Goal: Communication & Community: Answer question/provide support

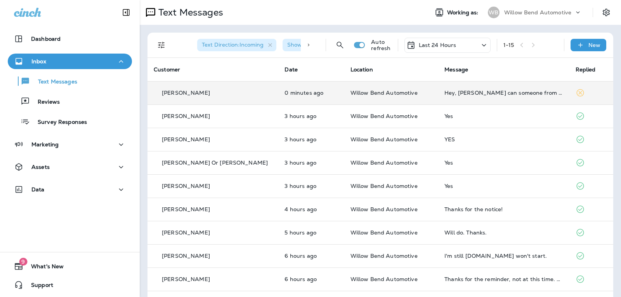
click at [493, 94] on div "Hey, [PERSON_NAME] can someone from [GEOGRAPHIC_DATA] call me" at bounding box center [503, 93] width 118 height 6
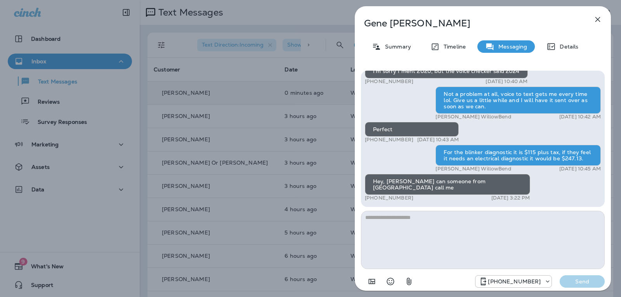
click at [430, 218] on textarea at bounding box center [483, 240] width 244 height 58
click at [386, 218] on textarea at bounding box center [483, 240] width 244 height 58
type textarea "*"
type textarea "**********"
click at [582, 283] on p "Send" at bounding box center [582, 281] width 33 height 7
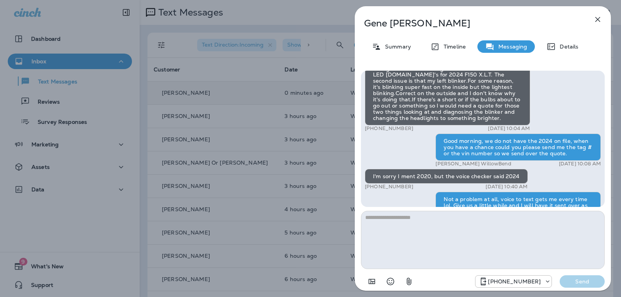
scroll to position [-116, 0]
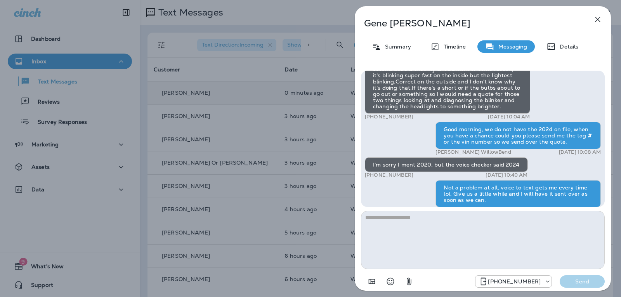
click at [594, 11] on div "[PERSON_NAME] Summary Timeline Messaging Details Hey [PERSON_NAME], it’s [PERSO…" at bounding box center [483, 150] width 256 height 289
click at [596, 17] on icon "button" at bounding box center [597, 19] width 9 height 9
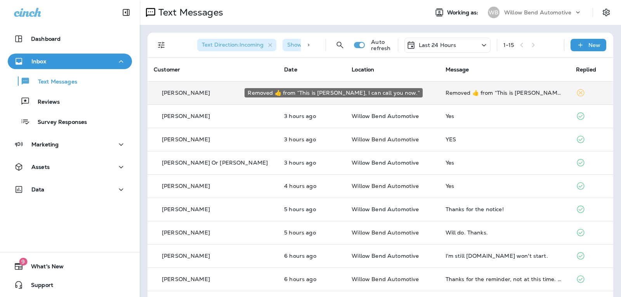
click at [506, 91] on div "Removed ‌👍‌ from “ This is [PERSON_NAME], I can call you now. ”" at bounding box center [504, 93] width 118 height 6
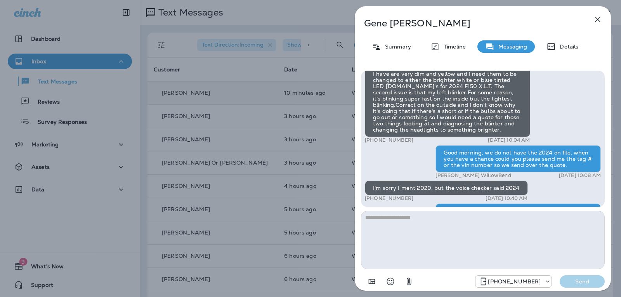
scroll to position [-310, 0]
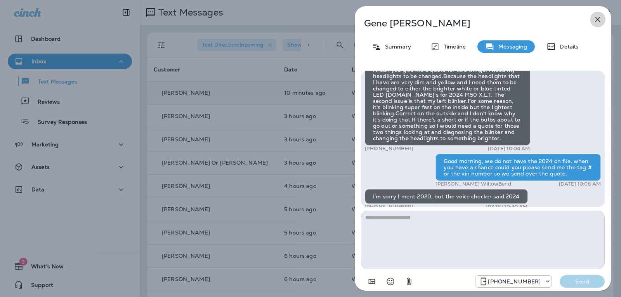
click at [597, 17] on icon "button" at bounding box center [597, 19] width 9 height 9
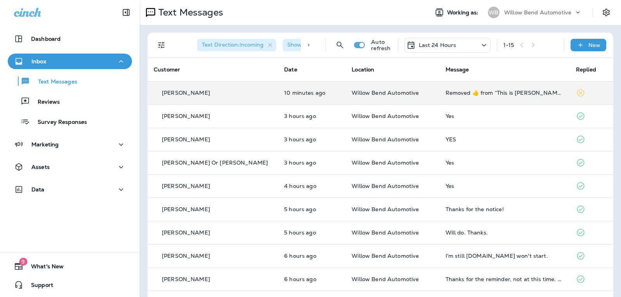
click at [420, 39] on div "Last 24 Hours" at bounding box center [447, 45] width 86 height 15
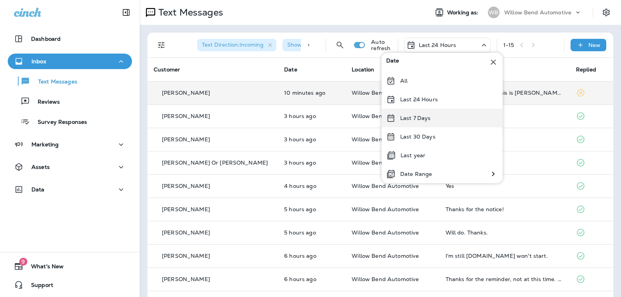
click at [428, 115] on p "Last 7 Days" at bounding box center [415, 118] width 31 height 6
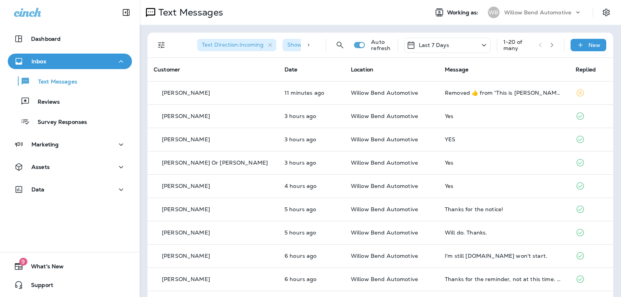
click at [455, 42] on div "Last 7 Days" at bounding box center [447, 45] width 86 height 15
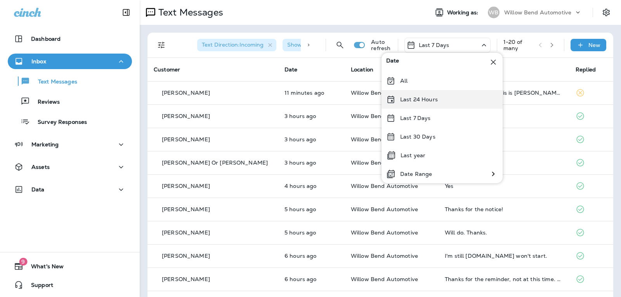
click at [448, 103] on div "Last 24 Hours" at bounding box center [441, 99] width 121 height 19
